Goal: Find specific page/section: Find specific page/section

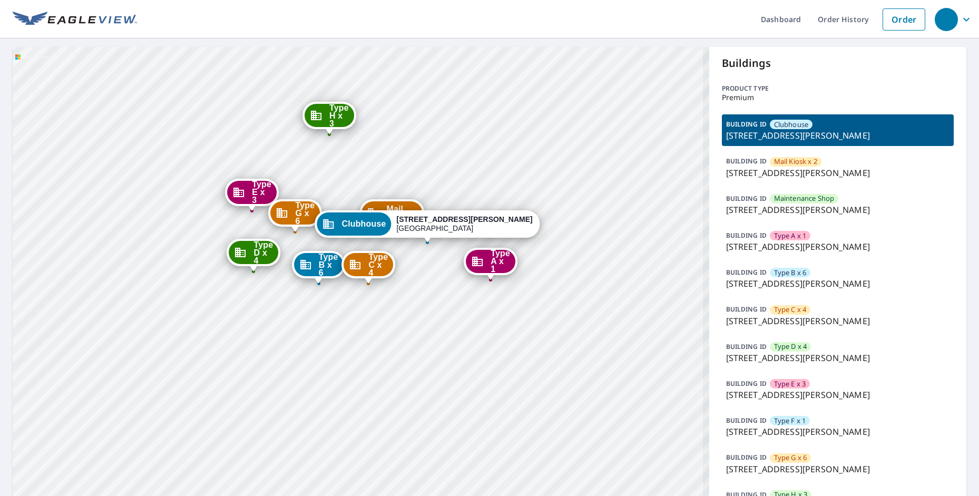
drag, startPoint x: 359, startPoint y: 220, endPoint x: 364, endPoint y: 189, distance: 32.0
click at [364, 189] on div "Mail Kiosk... [STREET_ADDRESS][PERSON_NAME][PERSON_NAME] Maintenanc... 500 [PER…" at bounding box center [361, 304] width 697 height 515
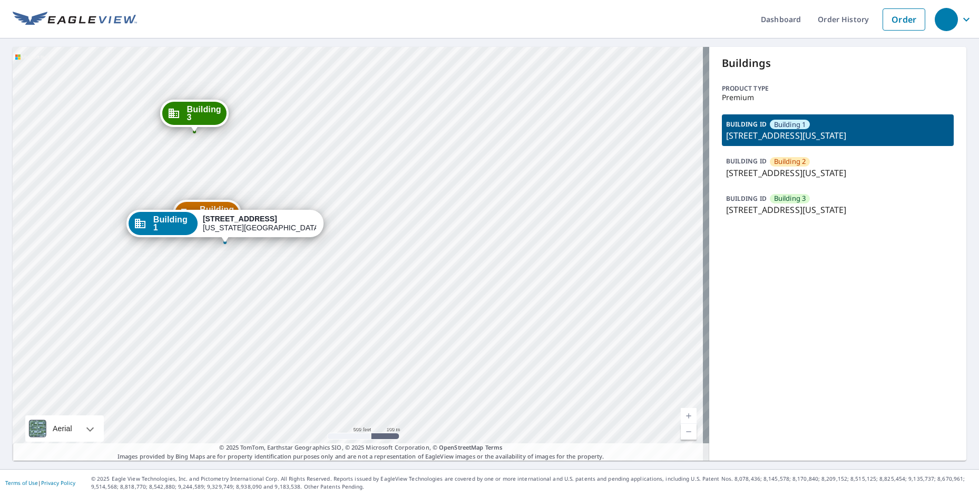
click at [790, 167] on p "12101 Charlotte Street, Kansas City, MO, 64146" at bounding box center [838, 173] width 224 height 13
